Goal: Task Accomplishment & Management: Use online tool/utility

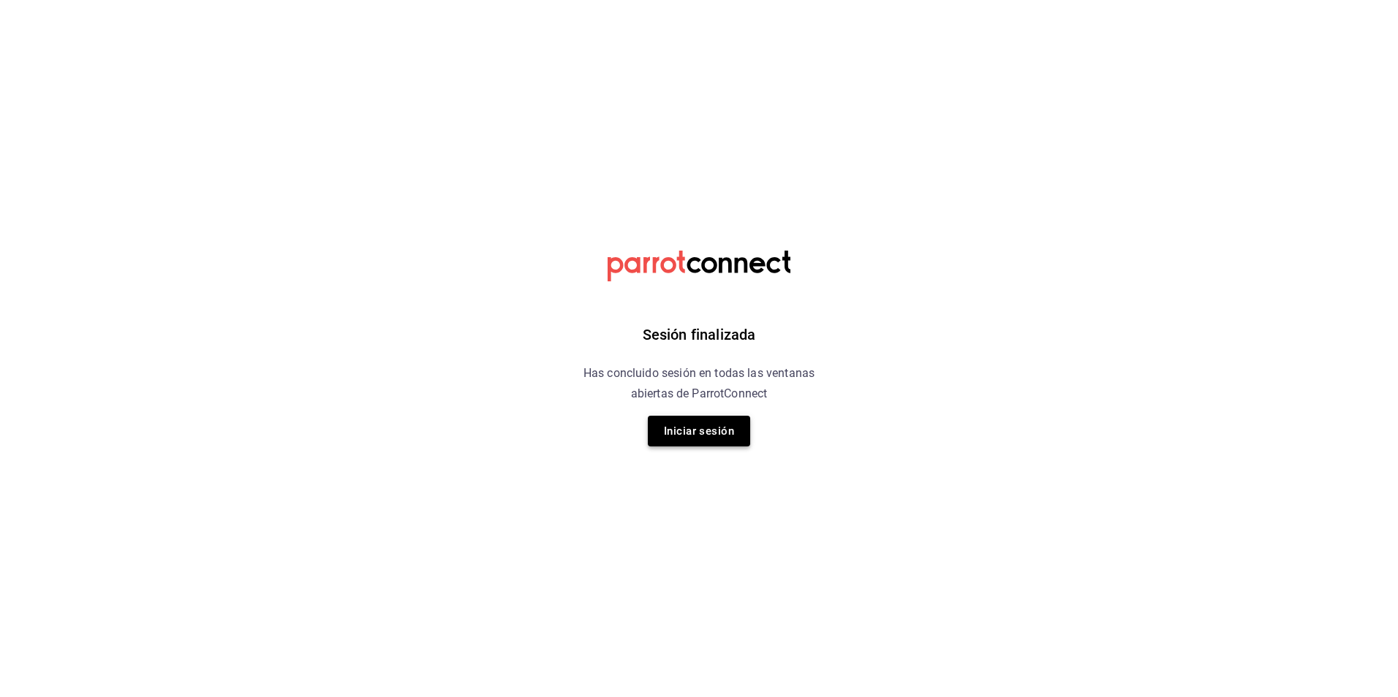
click at [724, 427] on button "Iniciar sesión" at bounding box center [699, 431] width 102 height 31
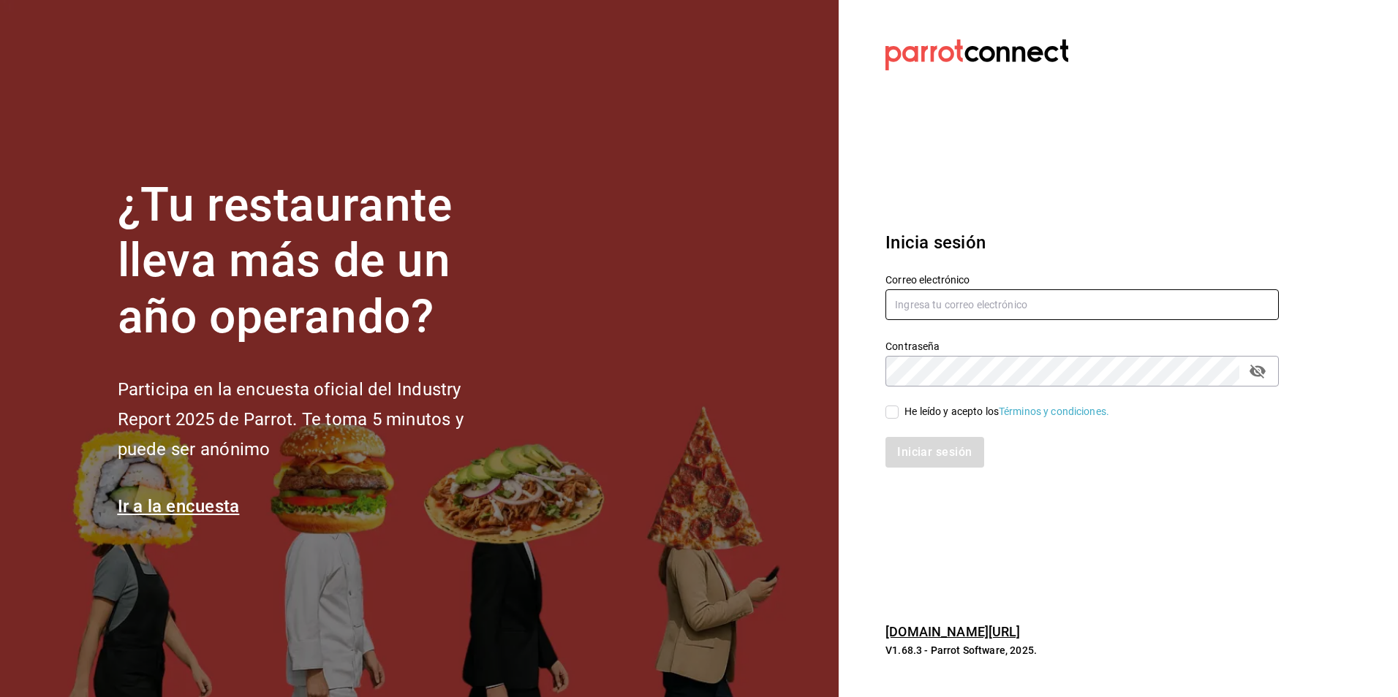
type input "antonio.hernandez@grupocosteno.com"
click at [896, 417] on input "He leído y acepto los Términos y condiciones." at bounding box center [891, 412] width 13 height 13
checkbox input "true"
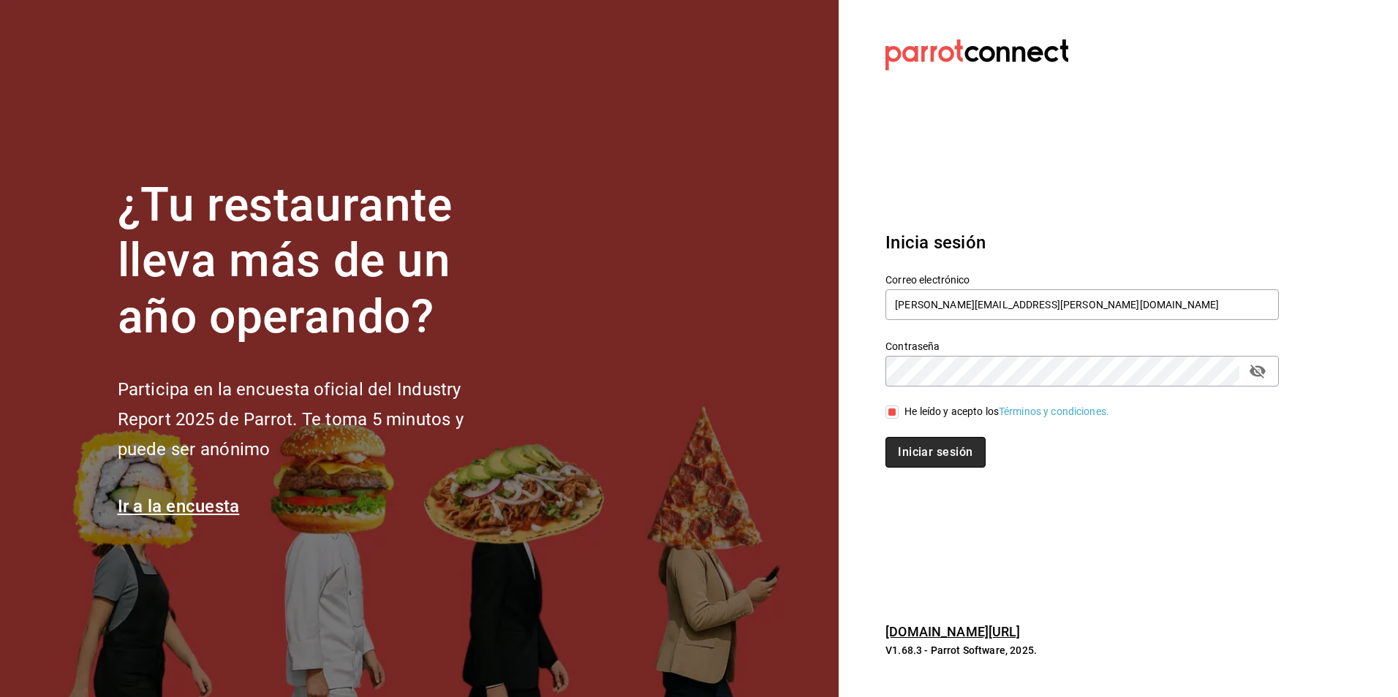
click at [924, 457] on button "Iniciar sesión" at bounding box center [934, 452] width 99 height 31
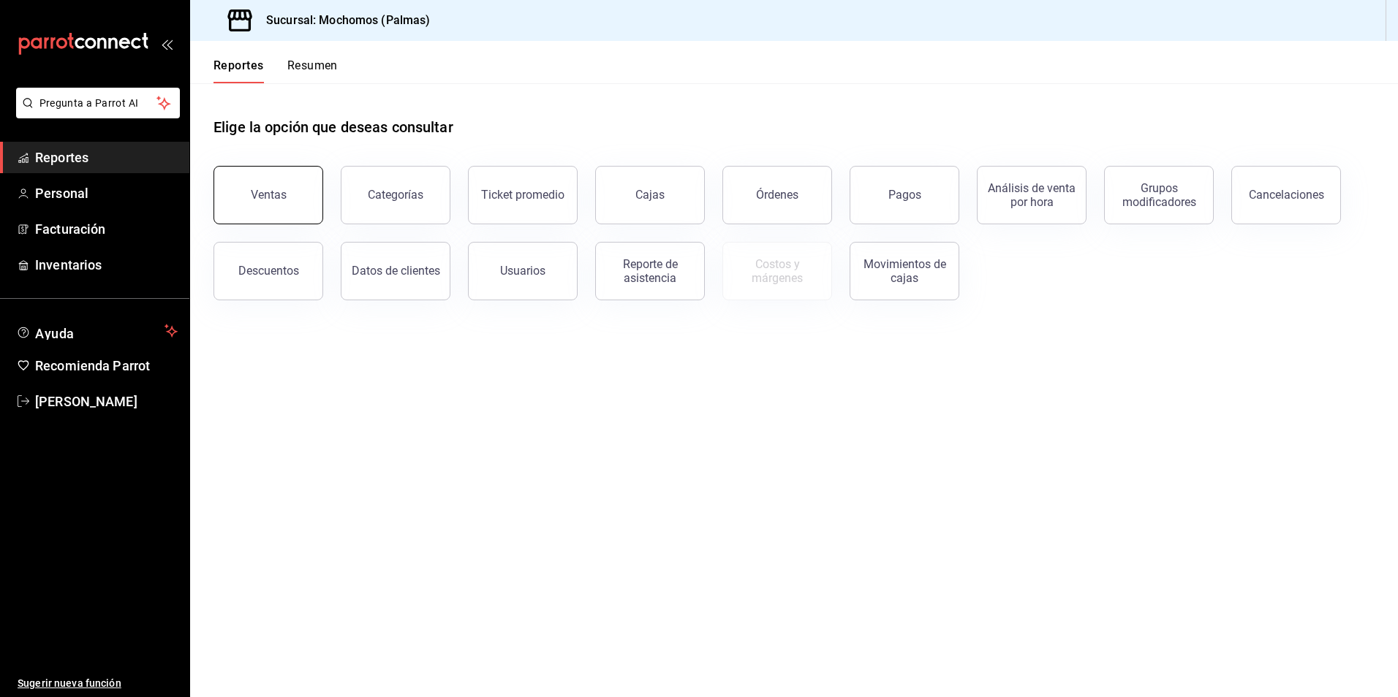
click at [307, 195] on button "Ventas" at bounding box center [268, 195] width 110 height 58
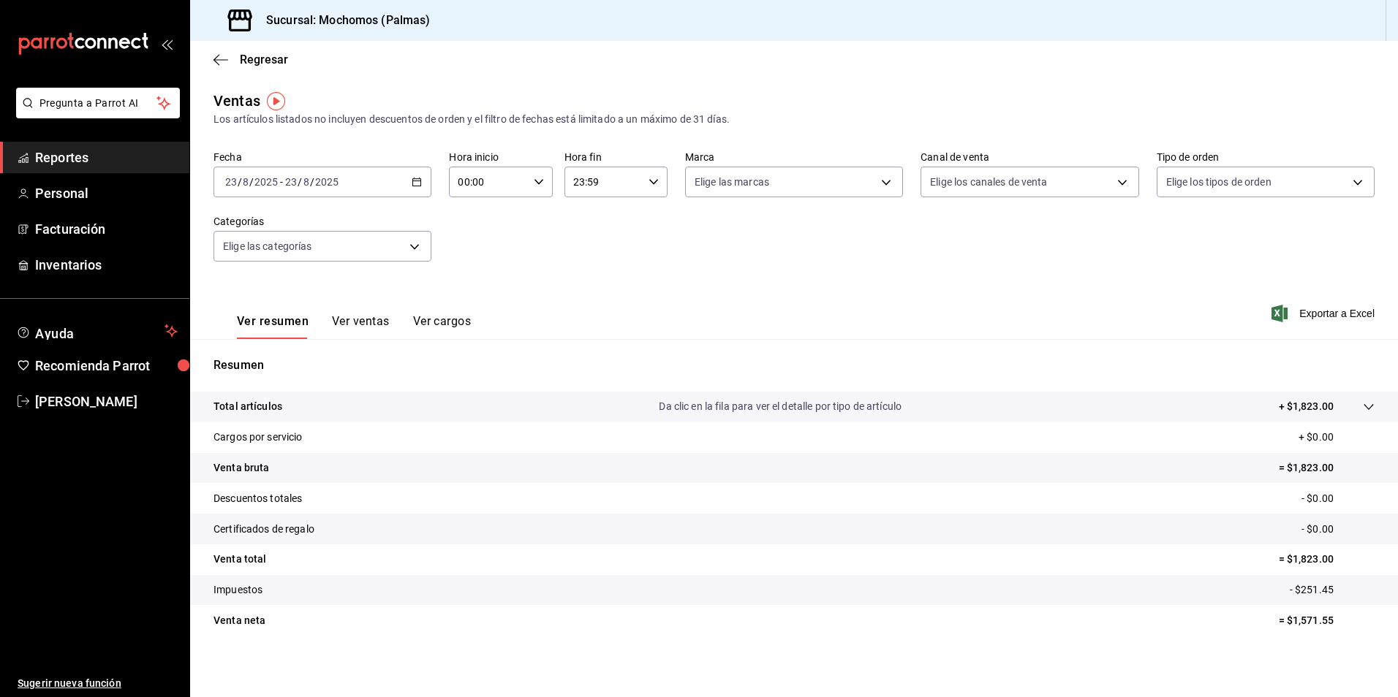
click at [417, 189] on div "2025-08-23 23 / 8 / 2025 - 2025-08-23 23 / 8 / 2025" at bounding box center [322, 182] width 218 height 31
click at [262, 362] on span "Rango de fechas" at bounding box center [282, 357] width 113 height 15
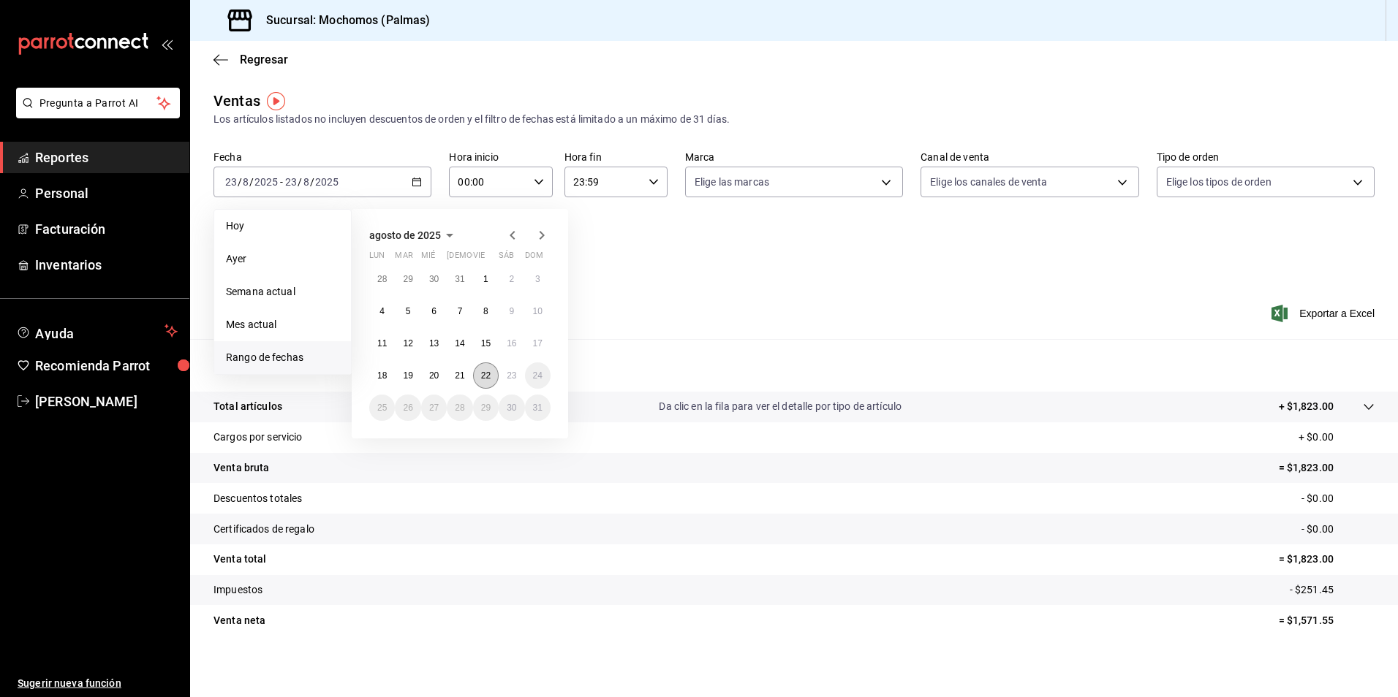
click at [486, 382] on button "22" at bounding box center [486, 376] width 26 height 26
click at [577, 352] on div "agosto de 2025 lun mar mié jue vie sáb dom 28 29 30 31 1 2 3 4 5 6 7 8 9 10 11 …" at bounding box center [480, 317] width 256 height 241
click at [494, 378] on button "22" at bounding box center [486, 376] width 26 height 26
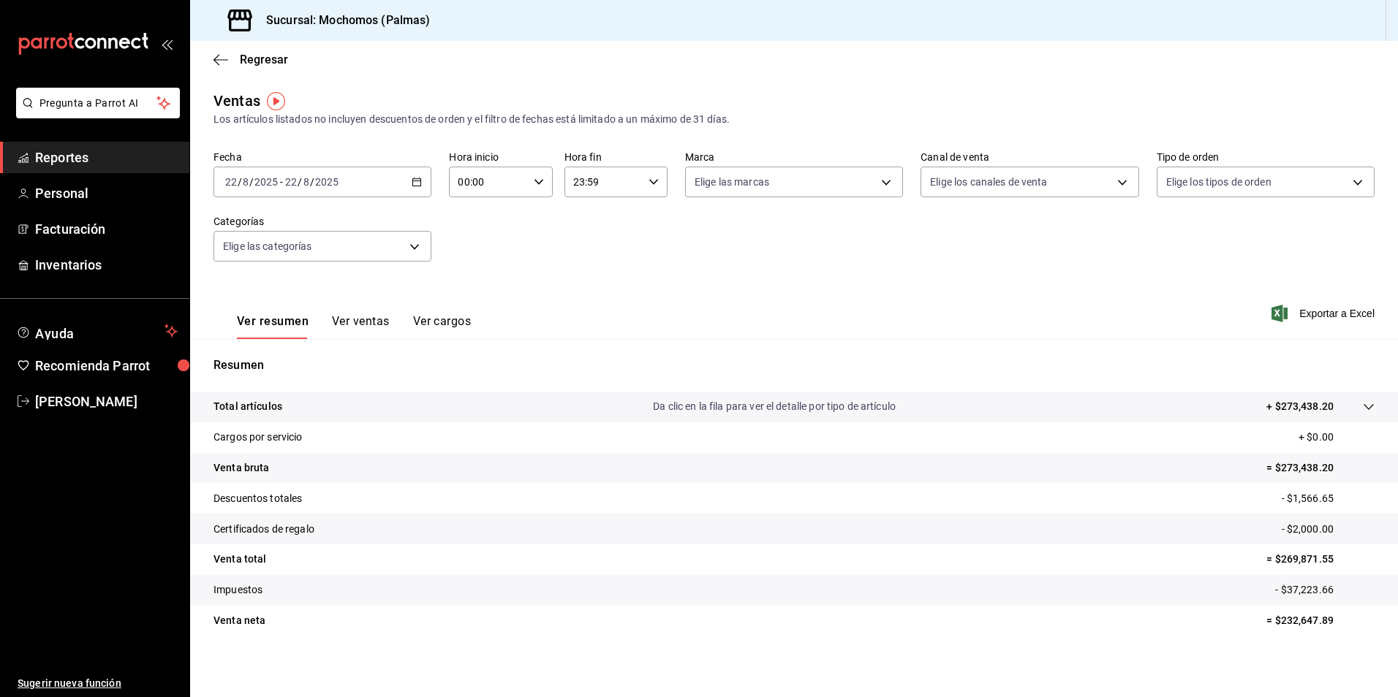
click at [414, 178] on \(Stroke\) "button" at bounding box center [414, 178] width 1 height 1
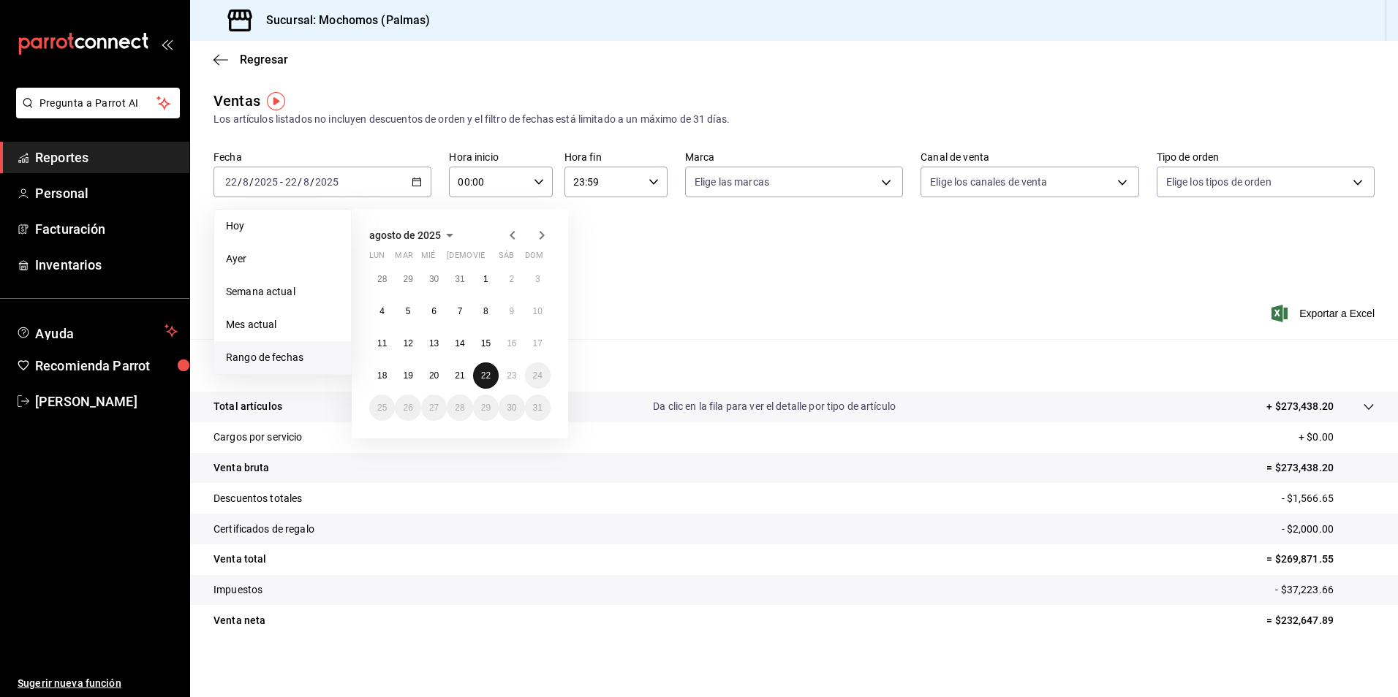
click at [482, 374] on abbr "22" at bounding box center [486, 376] width 10 height 10
click at [507, 374] on abbr "23" at bounding box center [512, 376] width 10 height 10
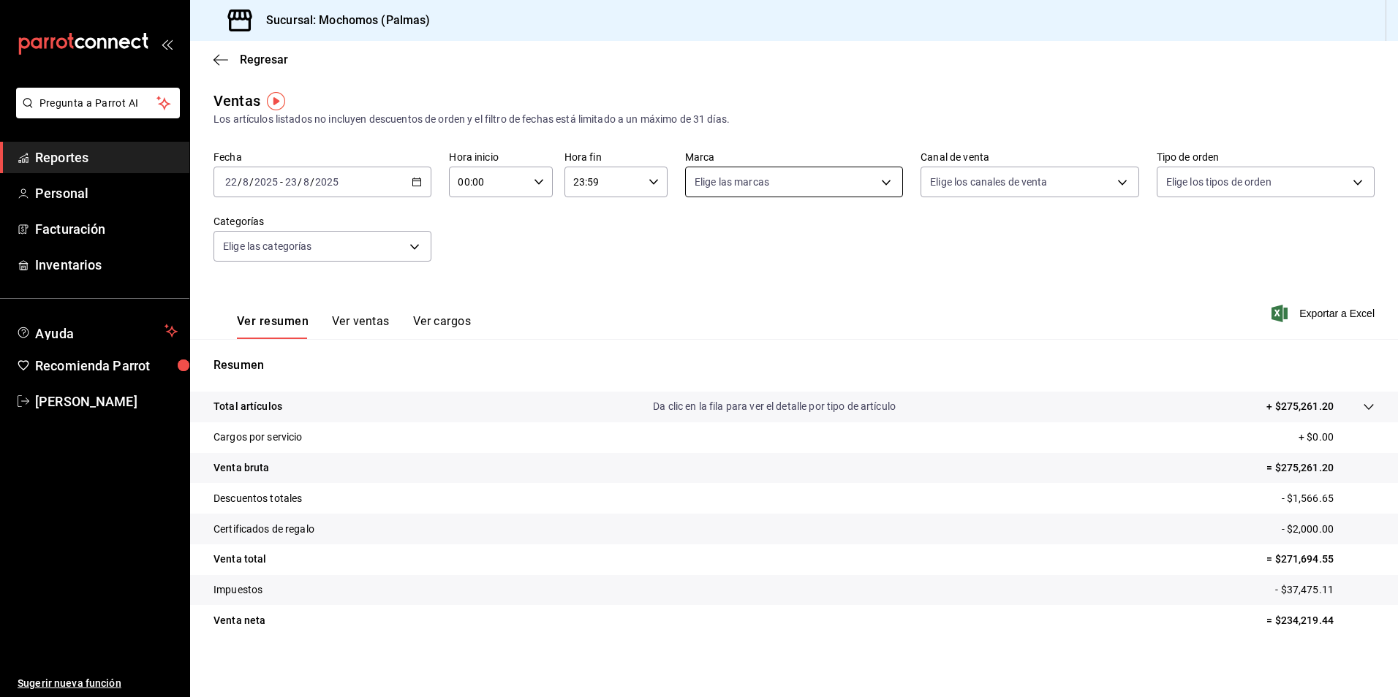
click at [877, 196] on body "Pregunta a Parrot AI Reportes Personal Facturación Inventarios Ayuda Recomienda…" at bounding box center [699, 348] width 1398 height 697
click at [699, 290] on input "checkbox" at bounding box center [696, 287] width 13 height 13
checkbox input "true"
type input "70f98016-ab90-4f26-81e6-ab4884d8d8a0"
checkbox input "true"
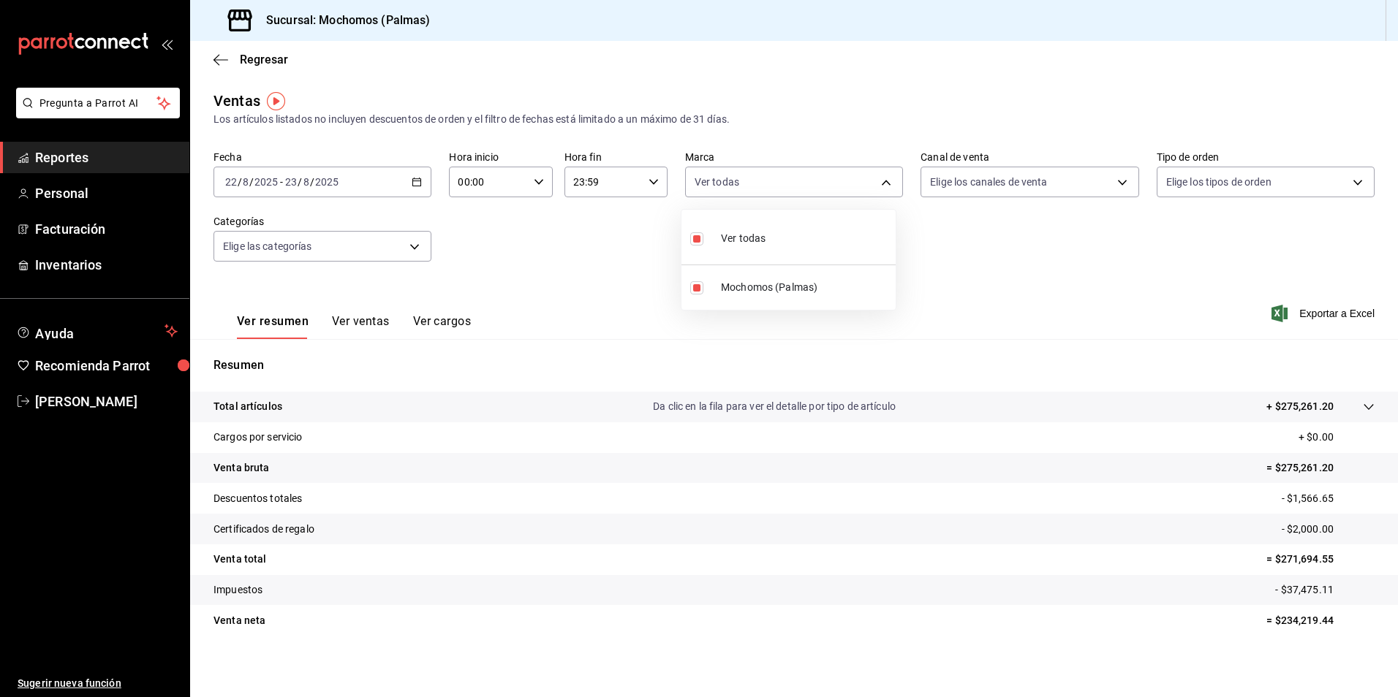
click at [1070, 182] on div at bounding box center [699, 348] width 1398 height 697
click at [1110, 185] on body "Pregunta a Parrot AI Reportes Personal Facturación Inventarios Ayuda Recomienda…" at bounding box center [699, 348] width 1398 height 697
click at [934, 236] on input "checkbox" at bounding box center [929, 238] width 13 height 13
checkbox input "true"
type input "PARROT,UBER_EATS,RAPPI,DIDI_FOOD,ONLINE"
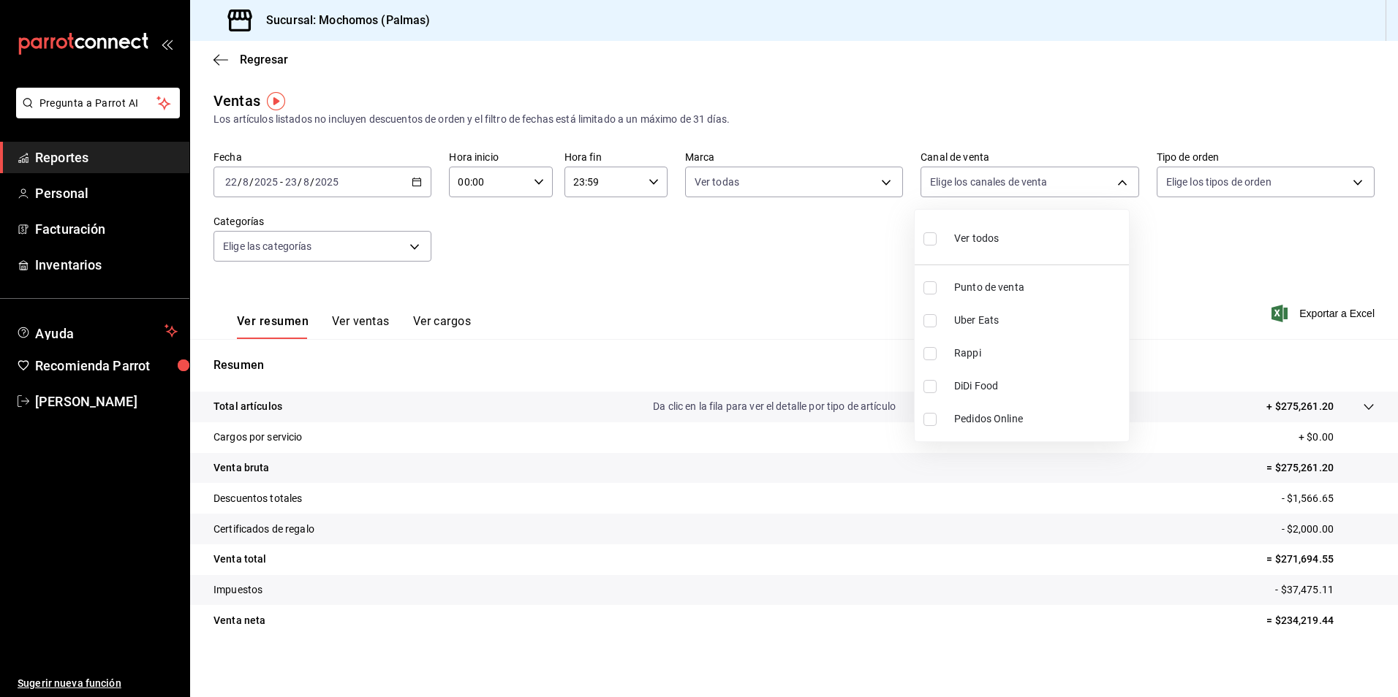
checkbox input "true"
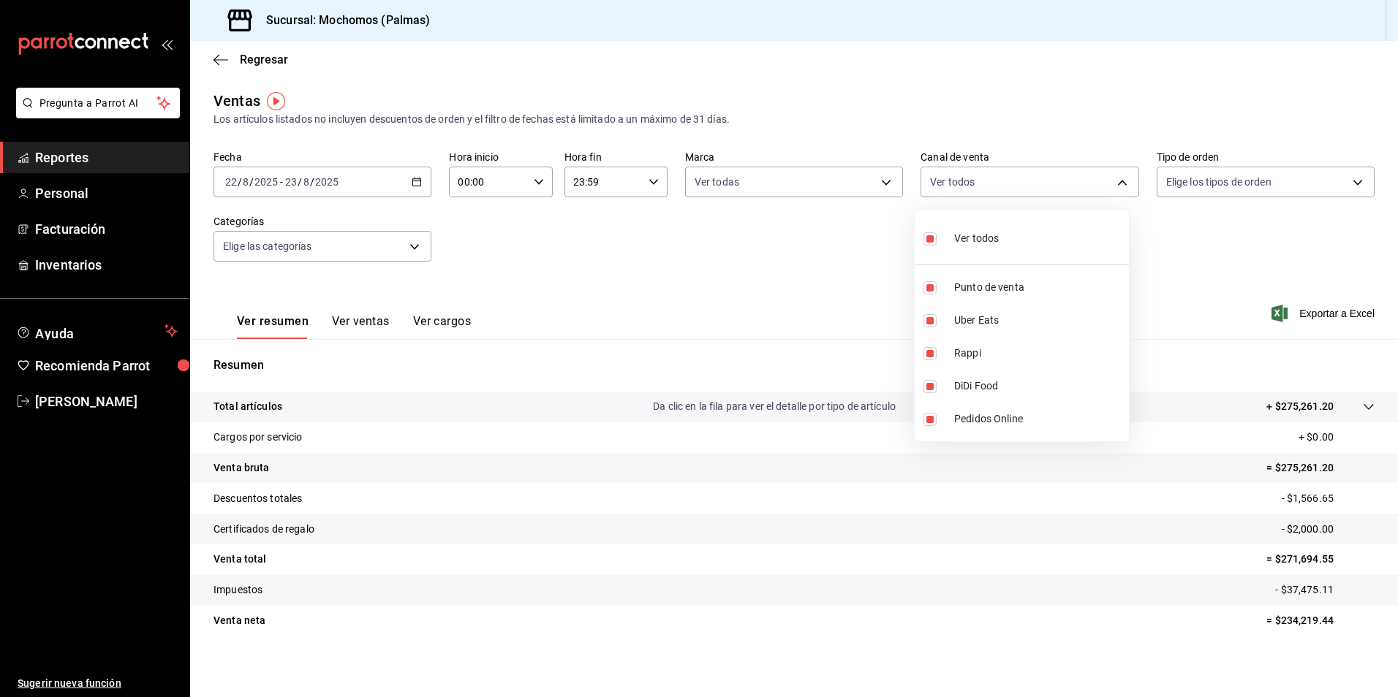
click at [1354, 185] on div at bounding box center [699, 348] width 1398 height 697
click at [1354, 185] on body "Pregunta a Parrot AI Reportes Personal Facturación Inventarios Ayuda Recomienda…" at bounding box center [699, 348] width 1398 height 697
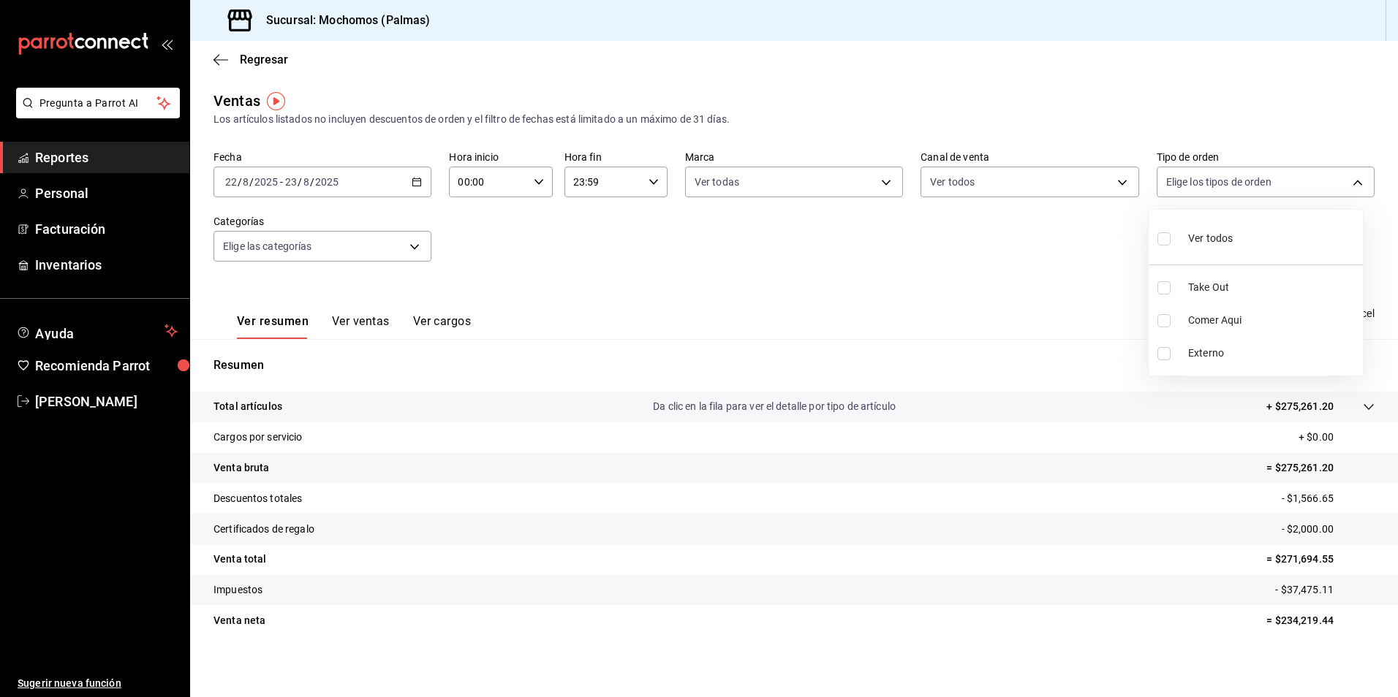
click at [1162, 240] on input "checkbox" at bounding box center [1163, 238] width 13 height 13
checkbox input "true"
type input "1406dacc-122d-474b-a961-72adf1b142d8,23052771-8e1b-43e3-b7da-1a661d939937,EXTER…"
checkbox input "true"
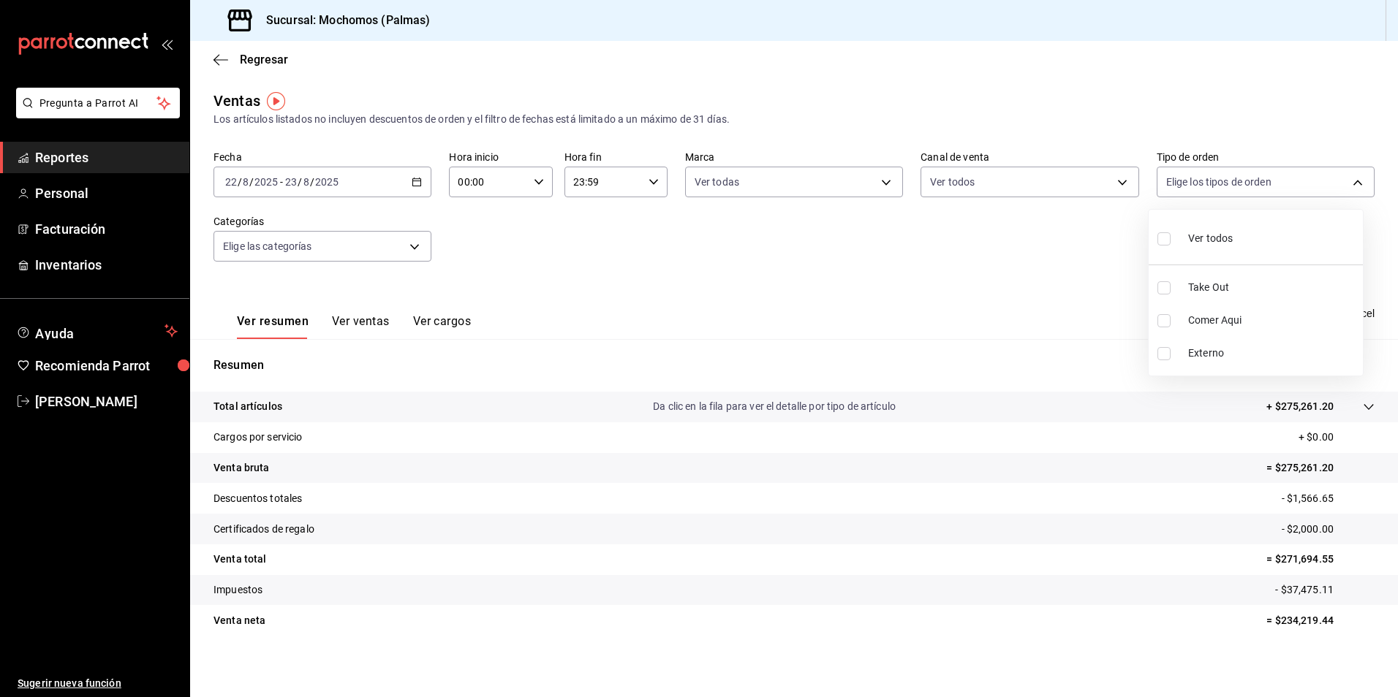
checkbox input "true"
click at [409, 246] on div at bounding box center [699, 348] width 1398 height 697
click at [409, 246] on body "Pregunta a Parrot AI Reportes Personal Facturación Inventarios Ayuda Recomienda…" at bounding box center [699, 348] width 1398 height 697
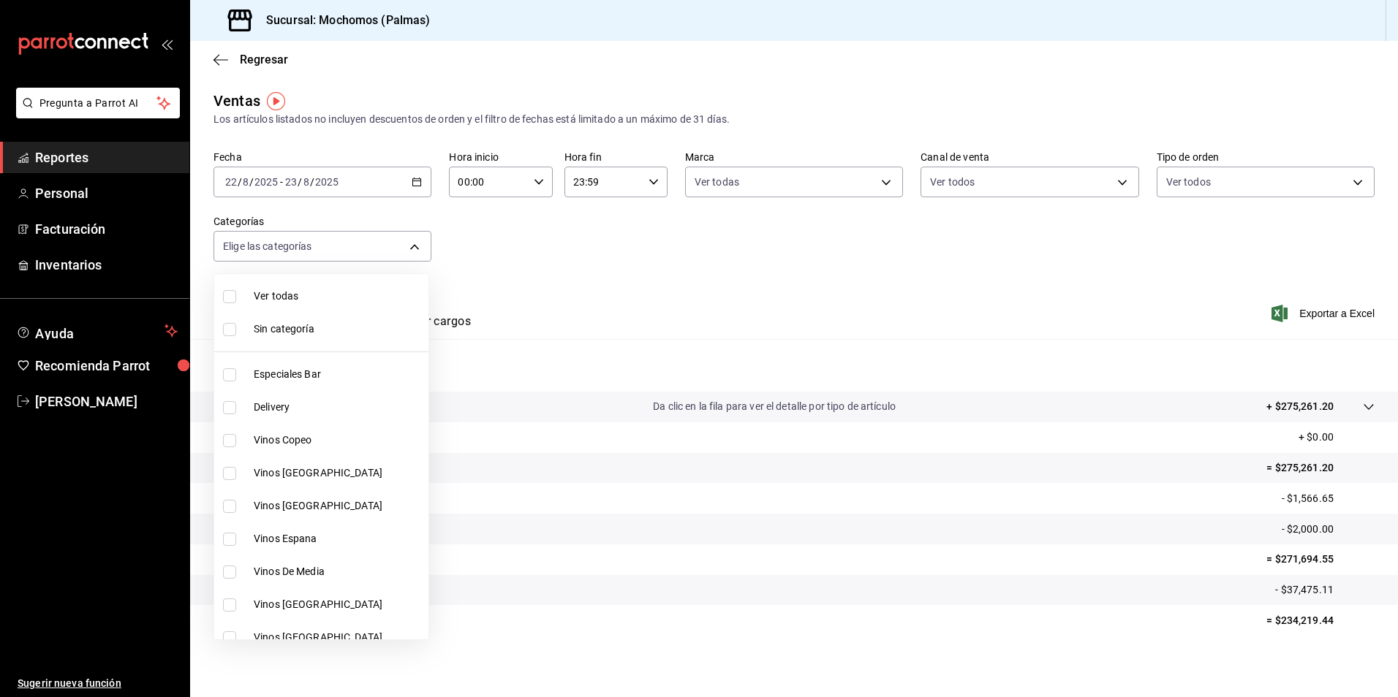
click at [224, 294] on input "checkbox" at bounding box center [229, 296] width 13 height 13
checkbox input "true"
type input "bf8485d7-e0cc-45c4-ab71-007f8ecc3e56,b9965cb2-92ec-4840-853f-0e08f184e216,7b542…"
checkbox input "true"
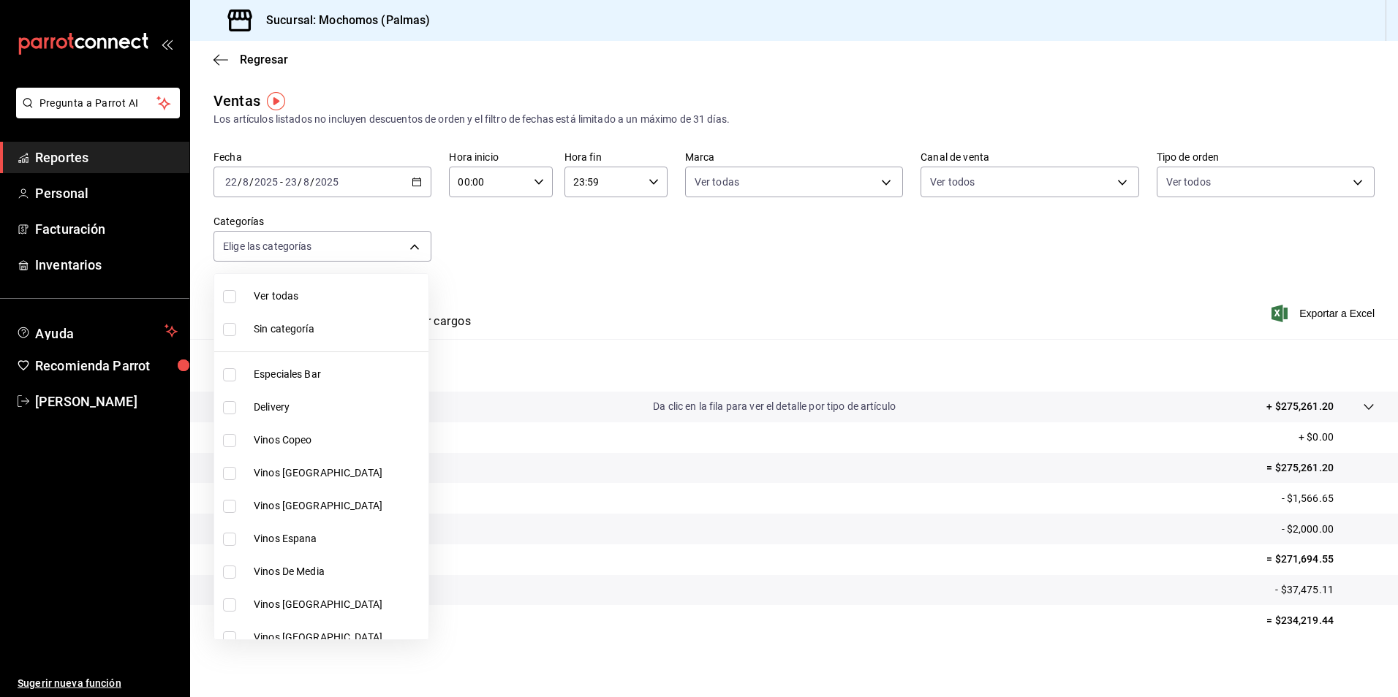
checkbox input "true"
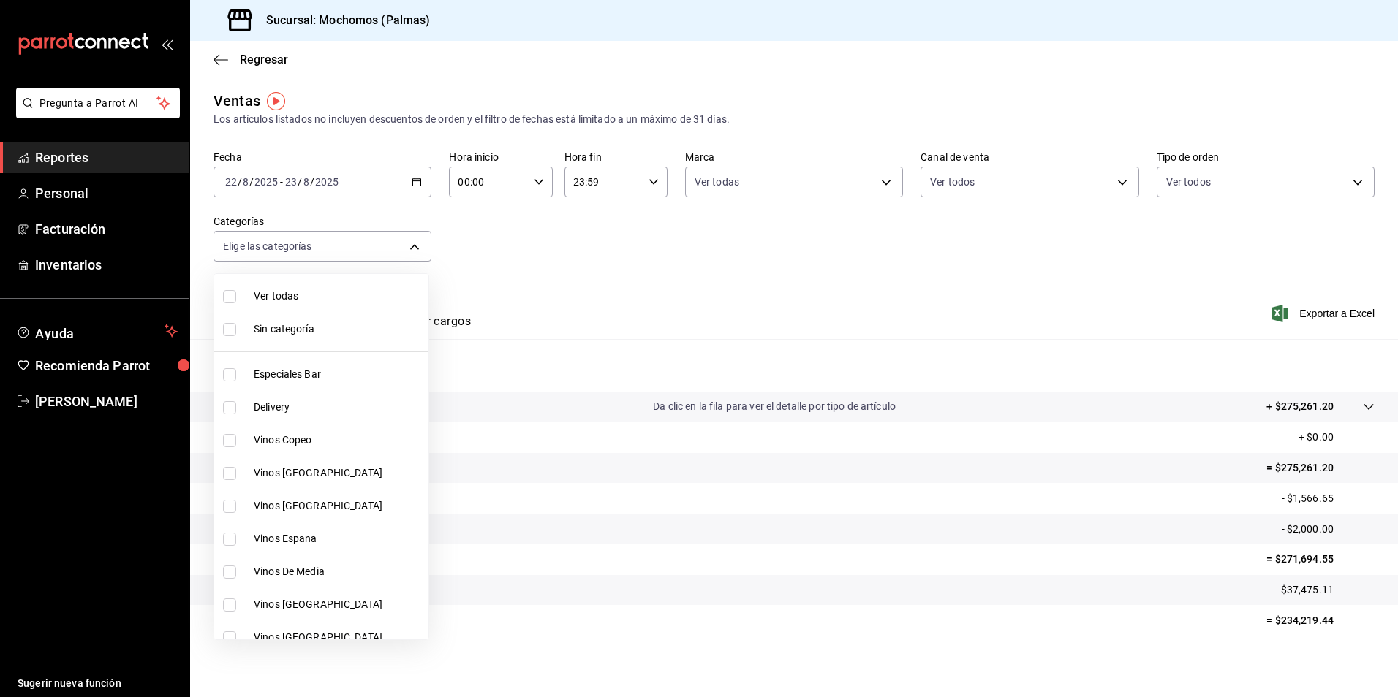
checkbox input "true"
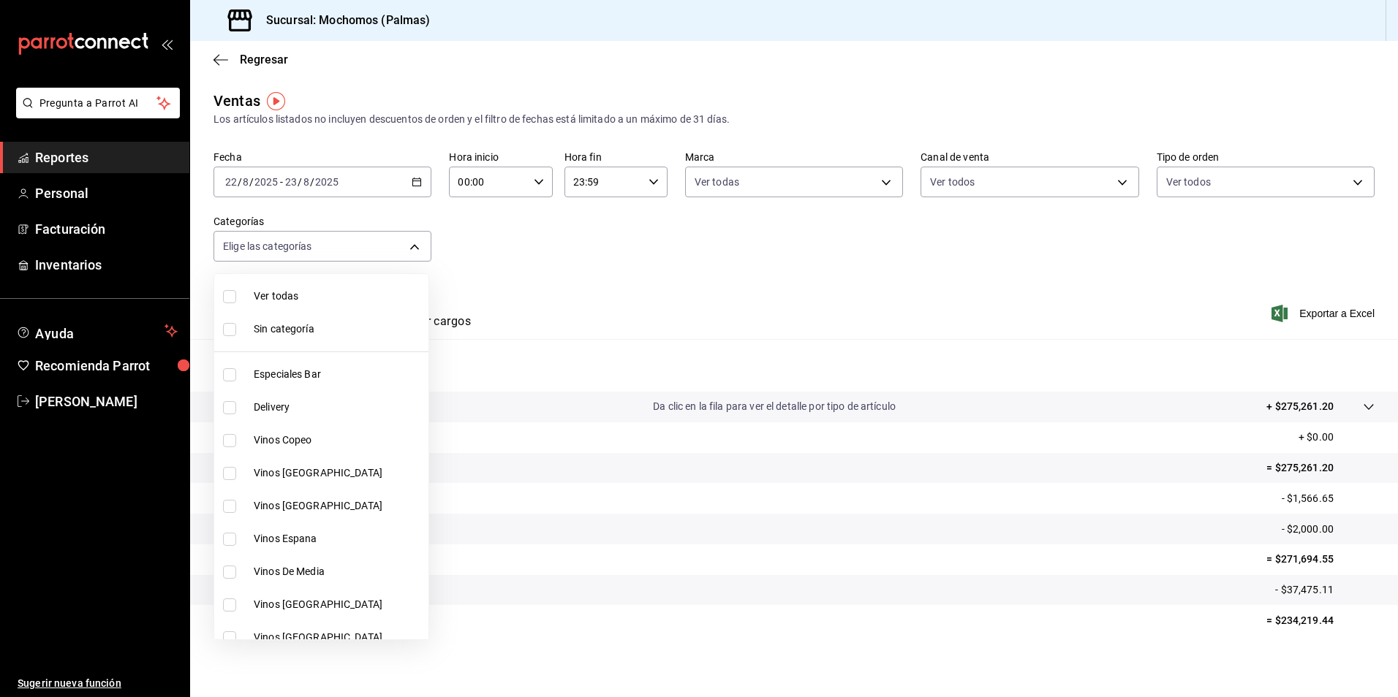
checkbox input "true"
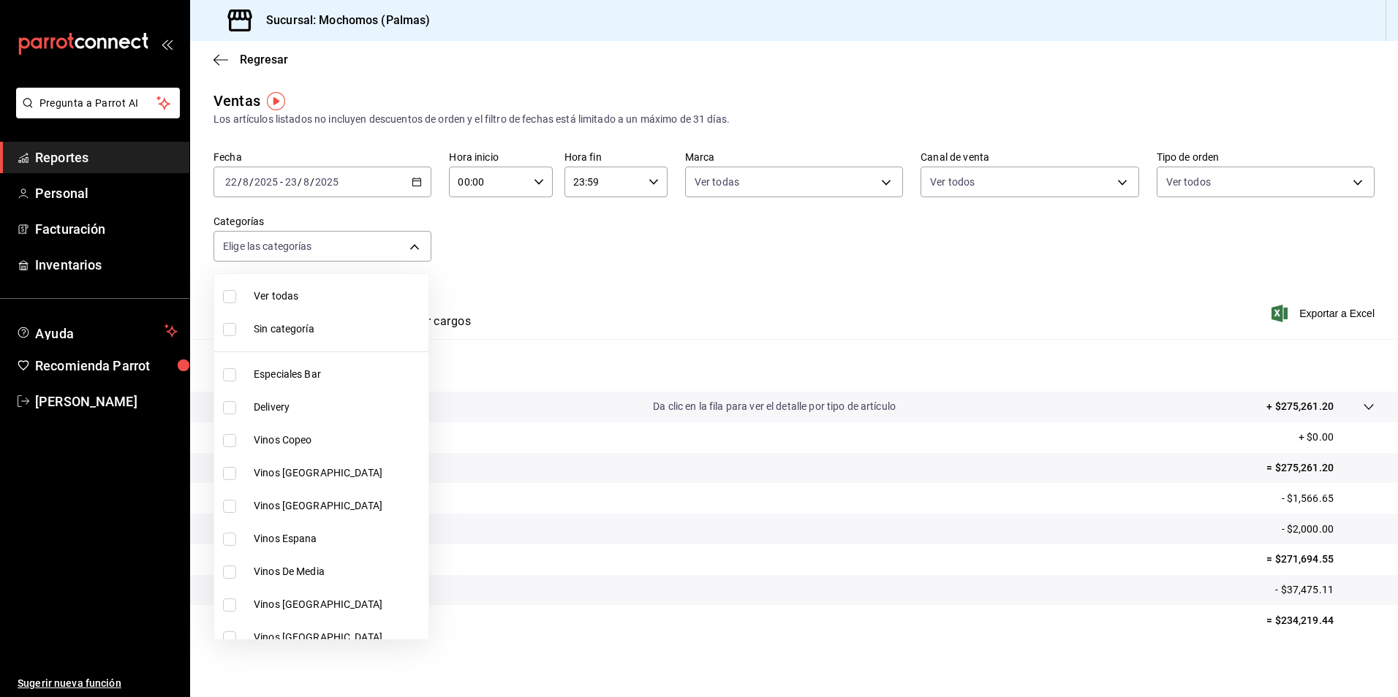
checkbox input "true"
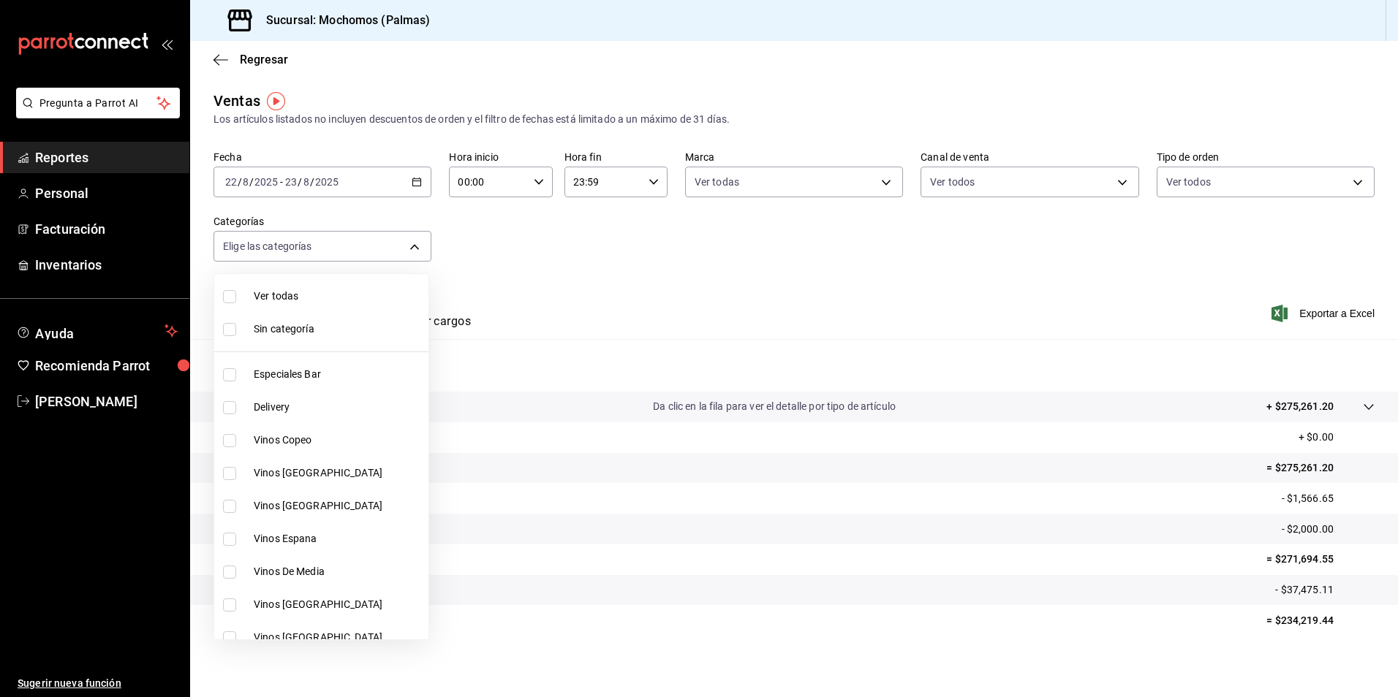
checkbox input "true"
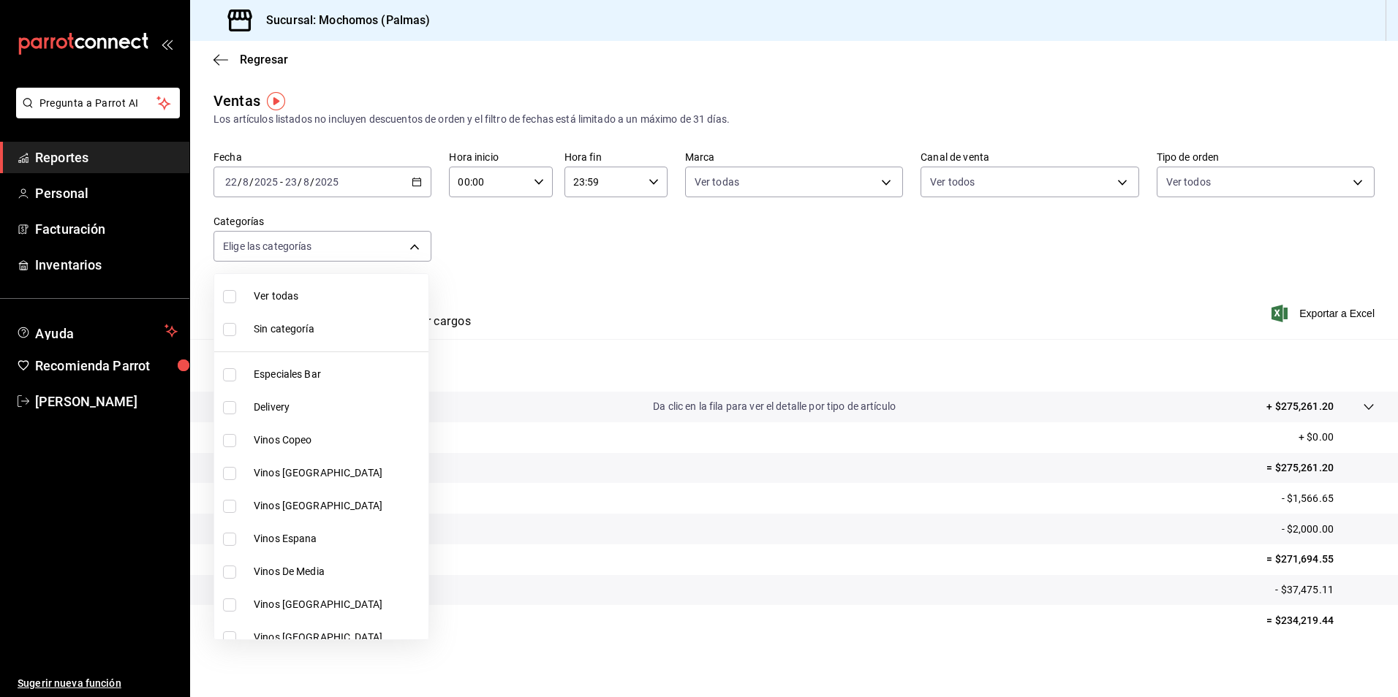
checkbox input "true"
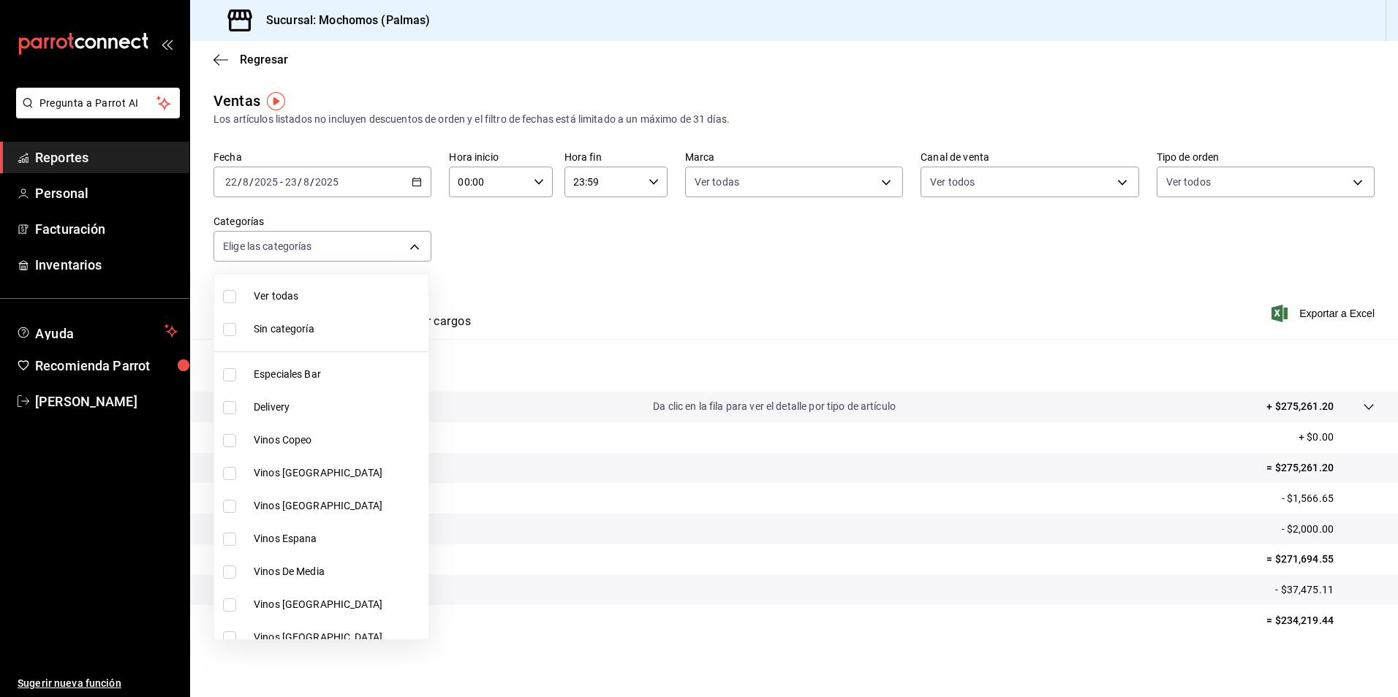
checkbox input "true"
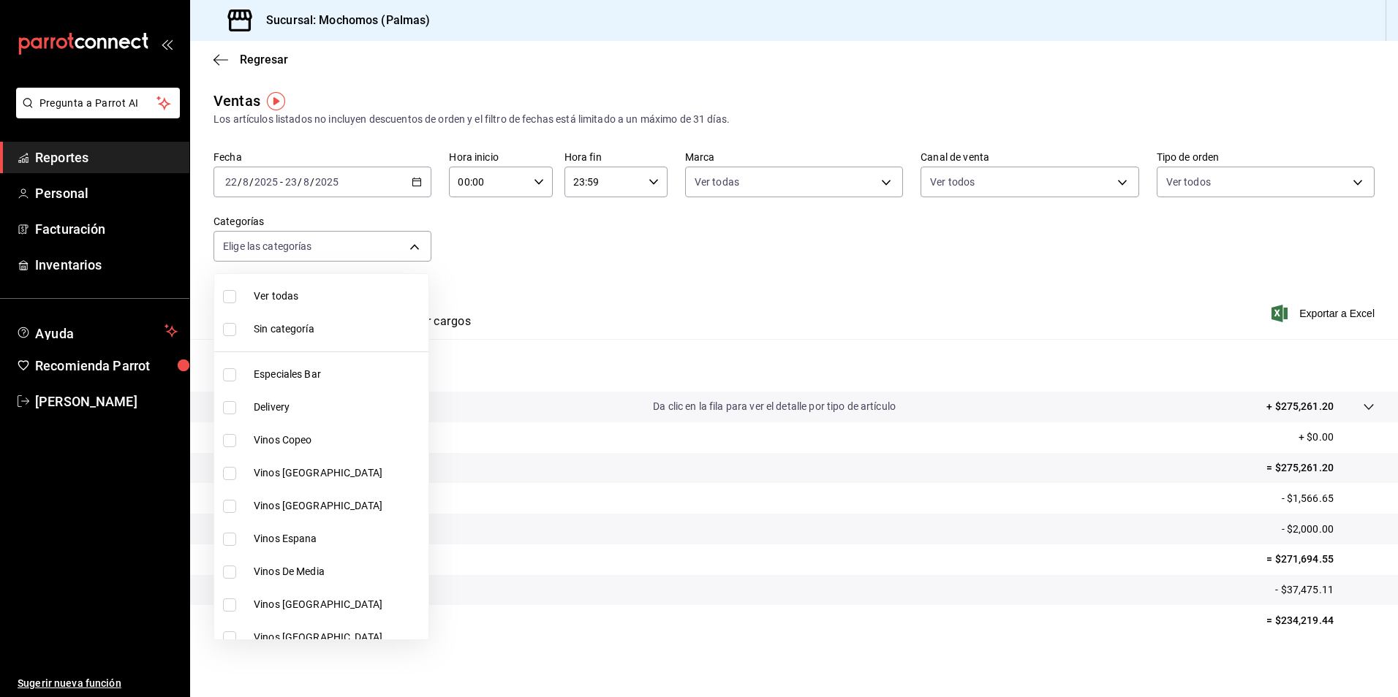
checkbox input "true"
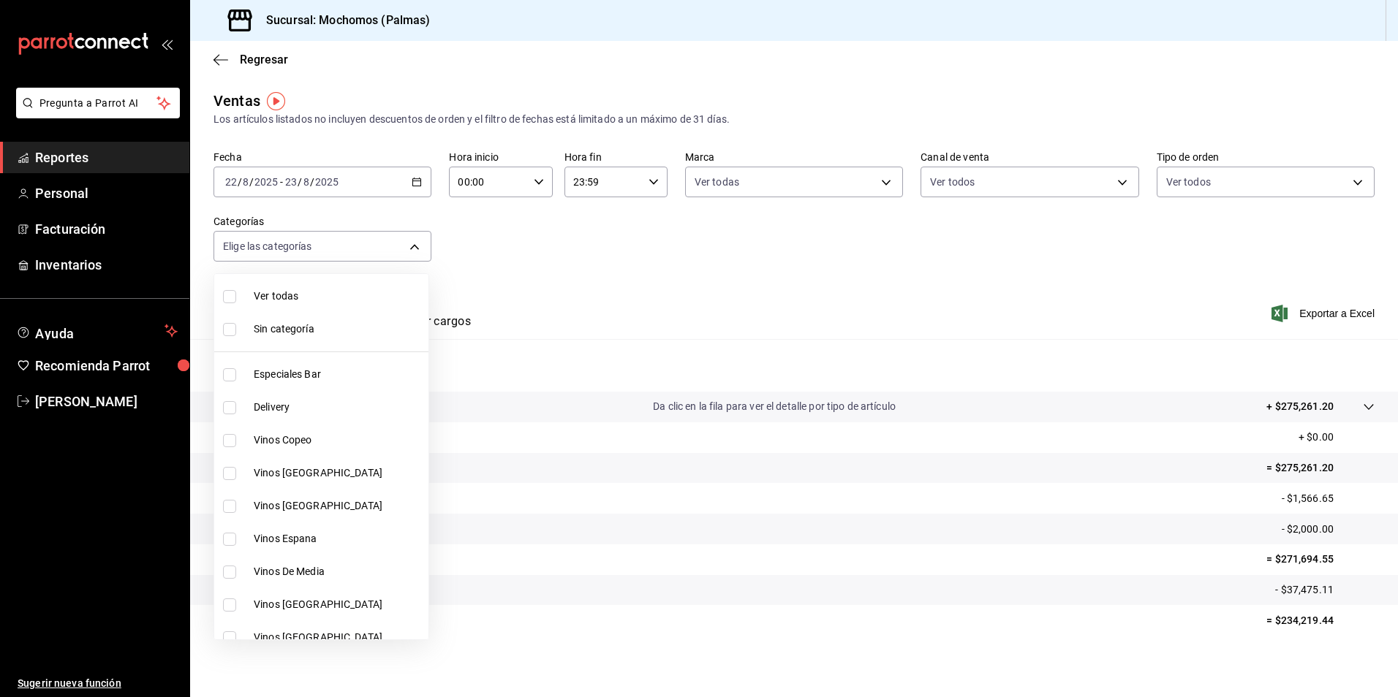
checkbox input "true"
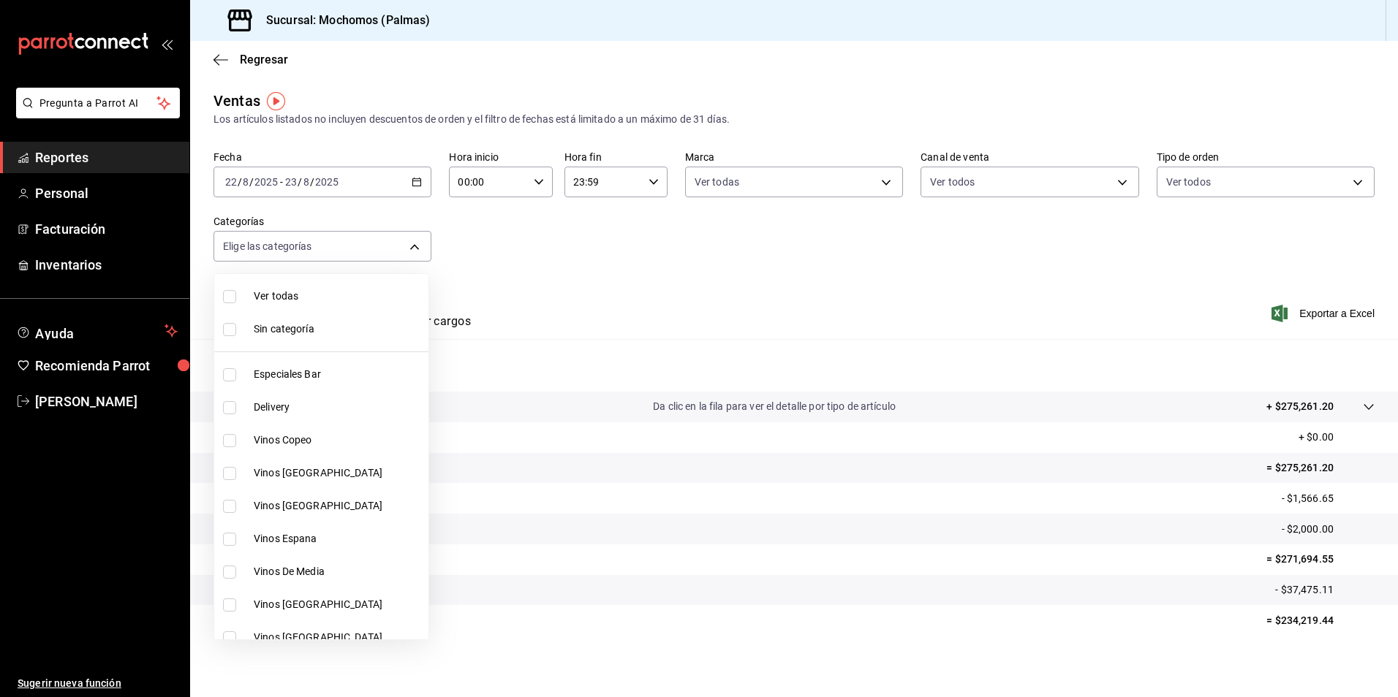
checkbox input "true"
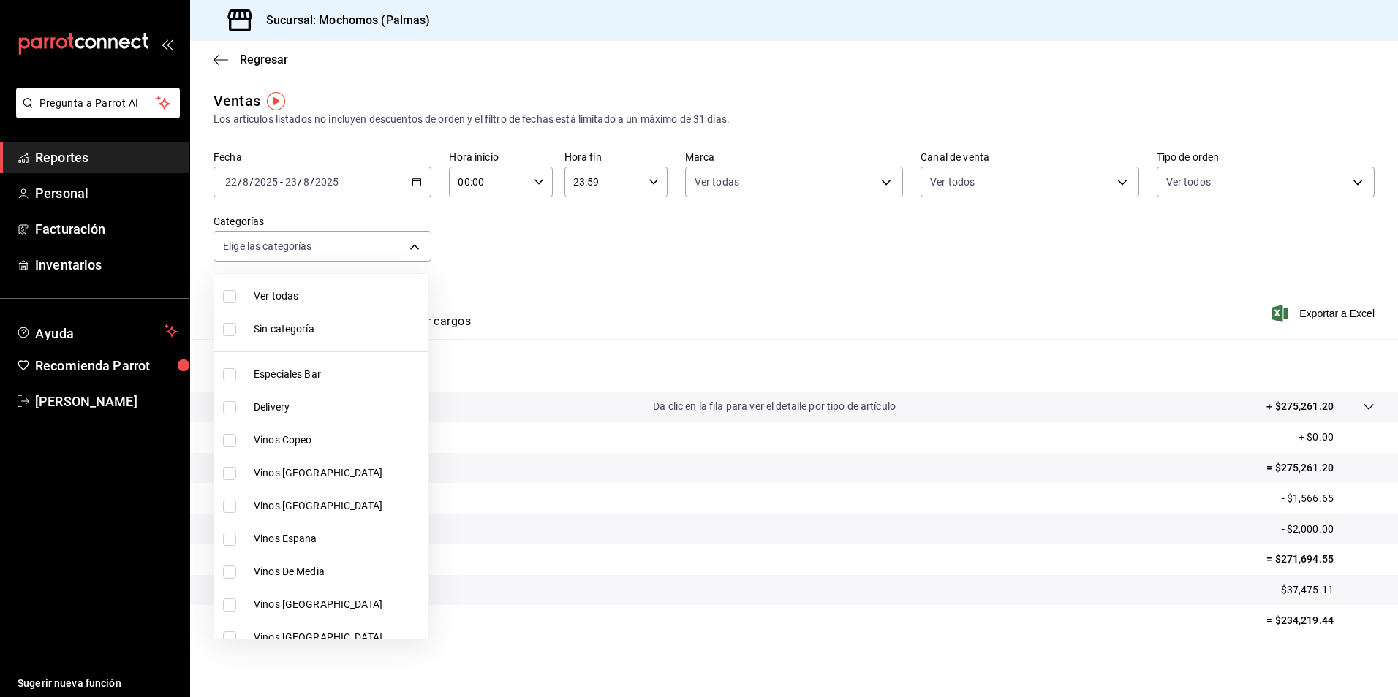
checkbox input "true"
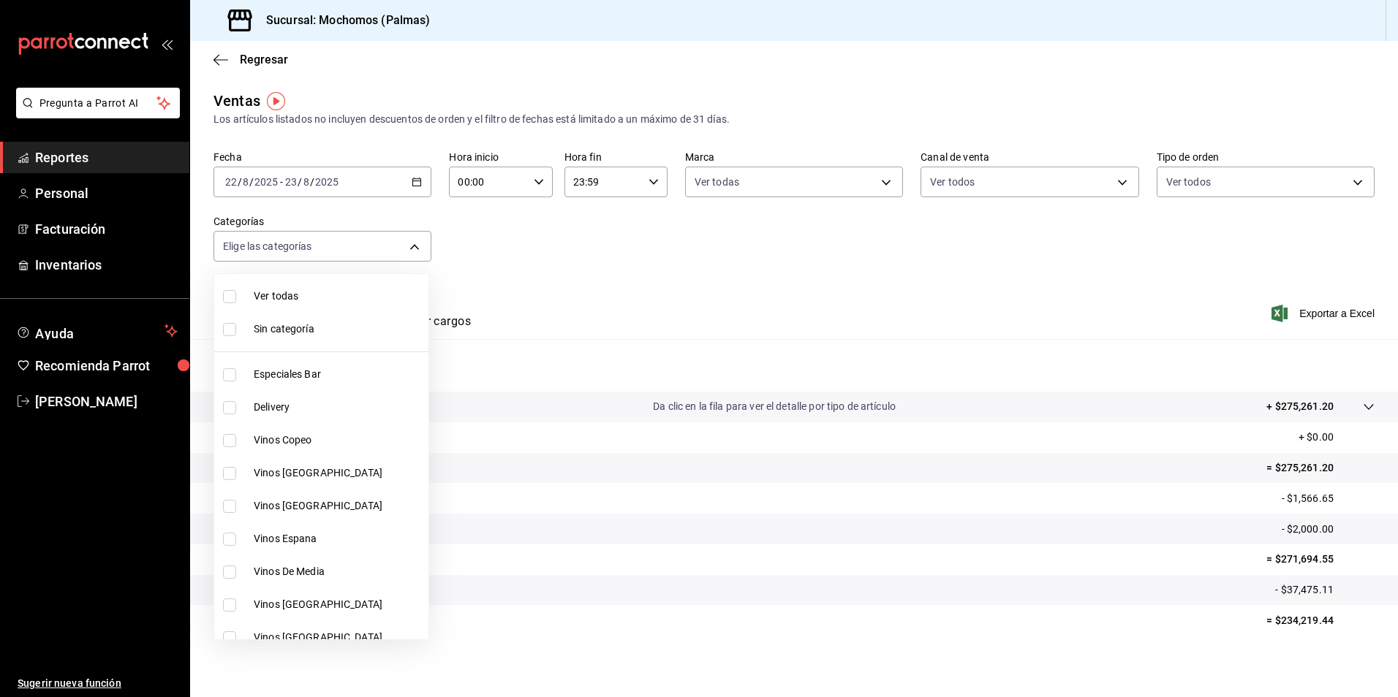
checkbox input "true"
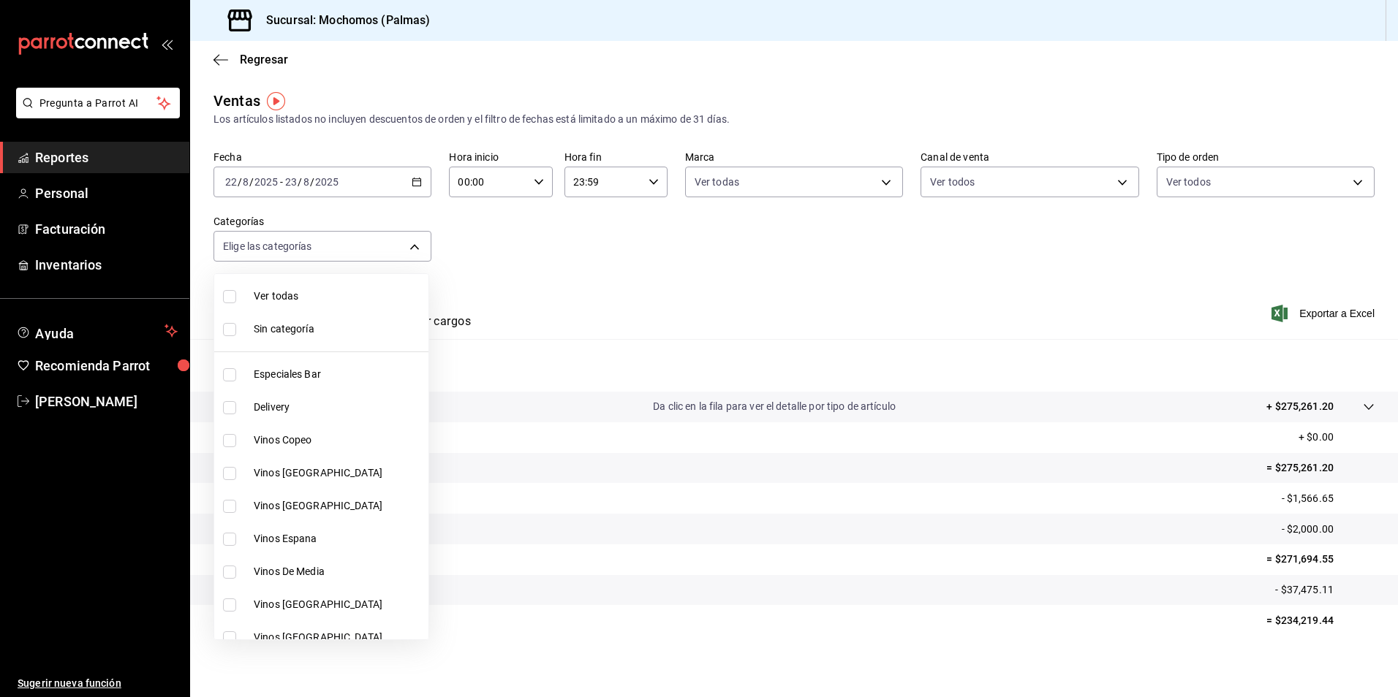
checkbox input "true"
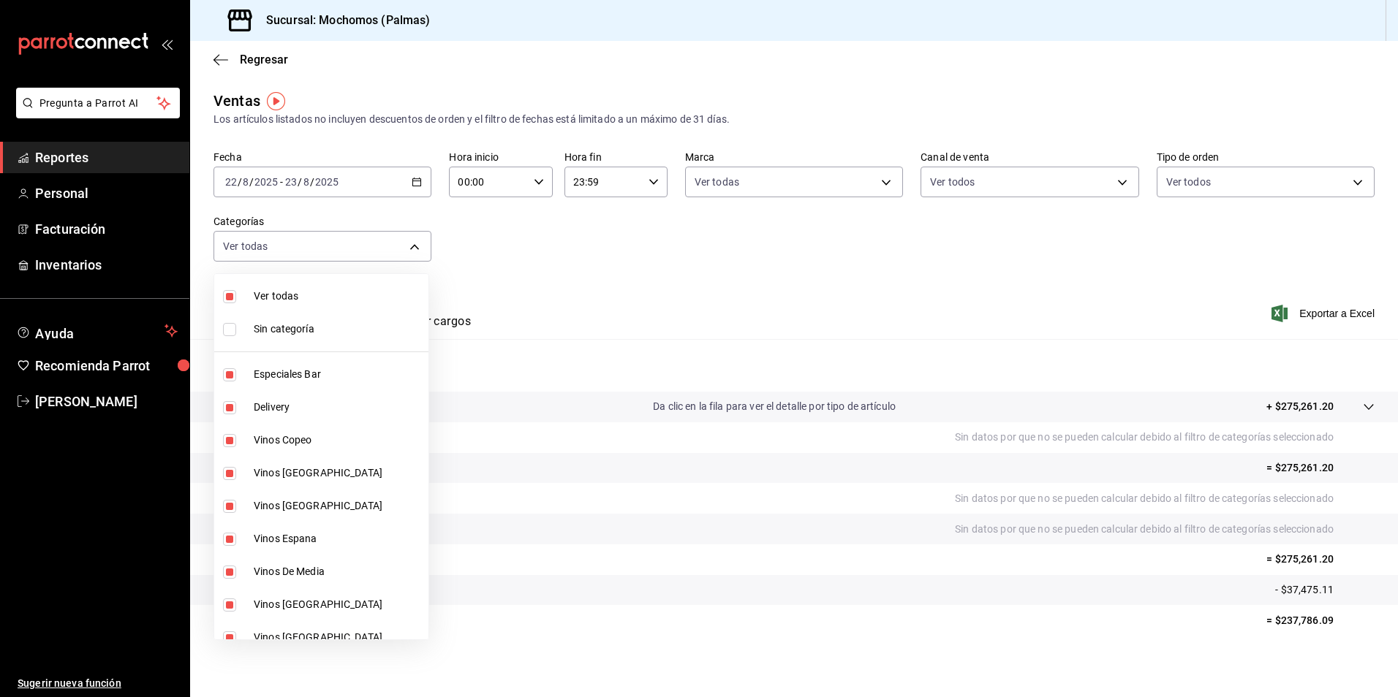
click at [645, 309] on div at bounding box center [699, 348] width 1398 height 697
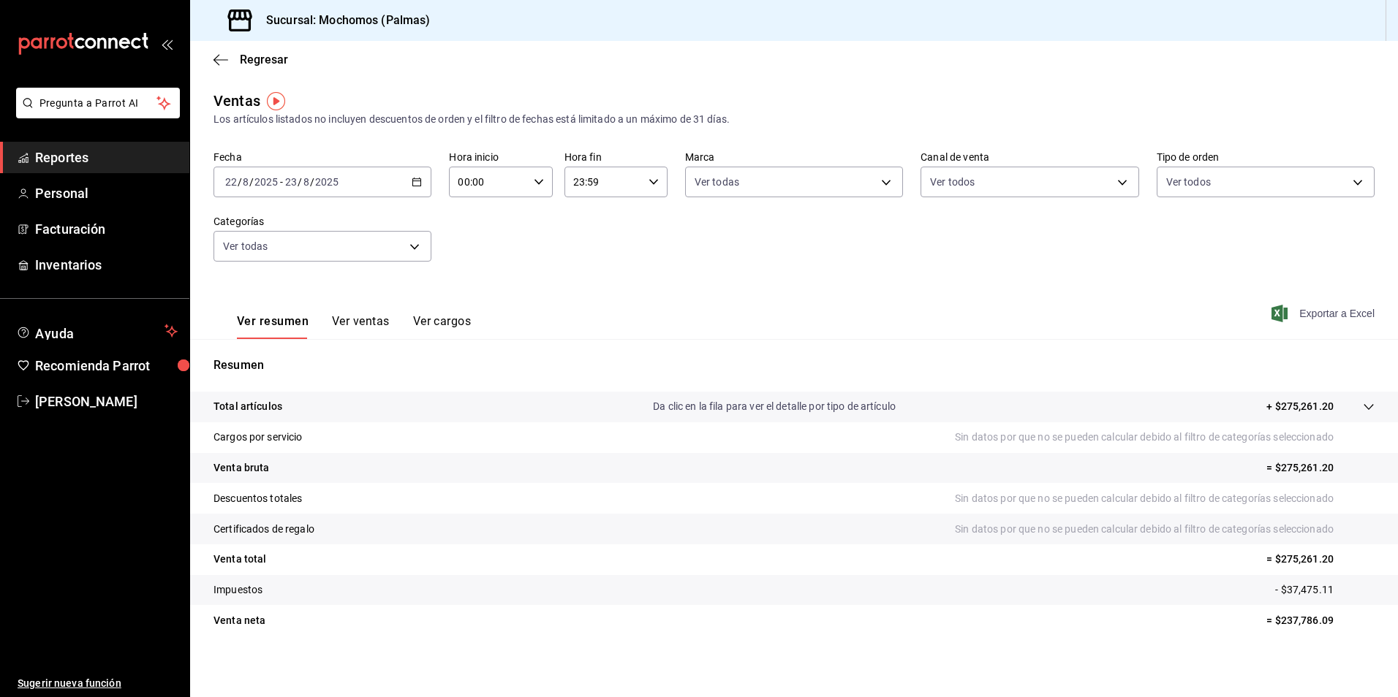
click at [1306, 315] on span "Exportar a Excel" at bounding box center [1324, 314] width 100 height 18
